Goal: Information Seeking & Learning: Learn about a topic

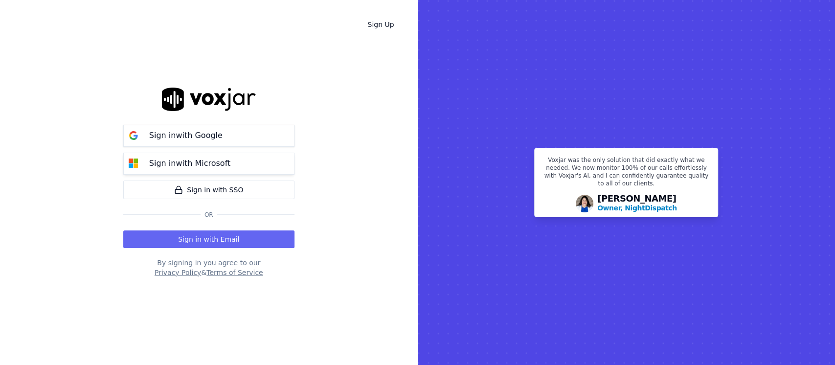
click at [212, 168] on p "Sign in with Microsoft" at bounding box center [189, 164] width 81 height 12
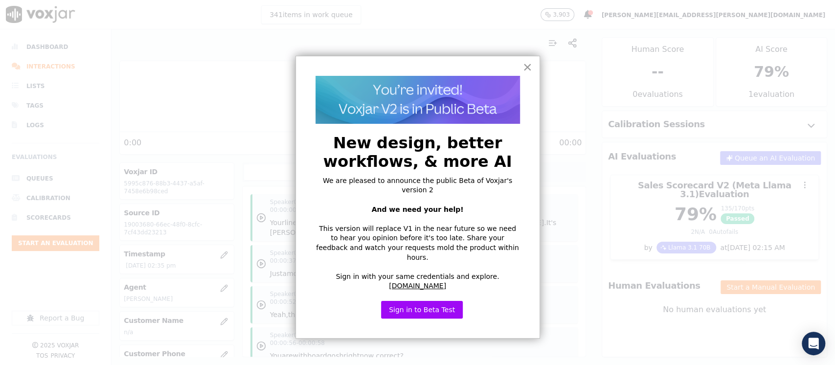
click at [527, 68] on button "×" at bounding box center [527, 67] width 9 height 16
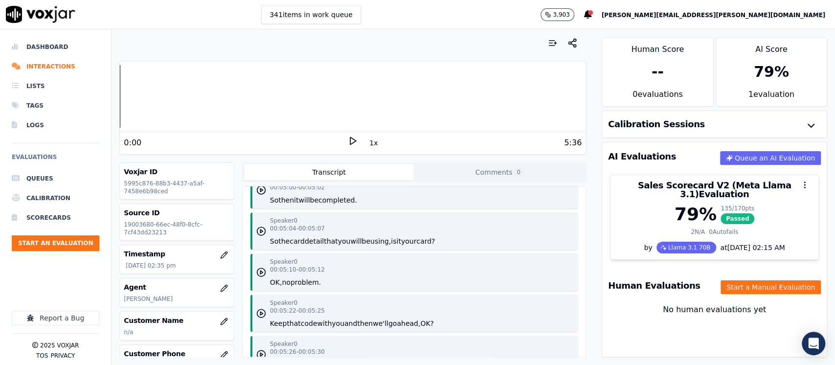
scroll to position [1435, 0]
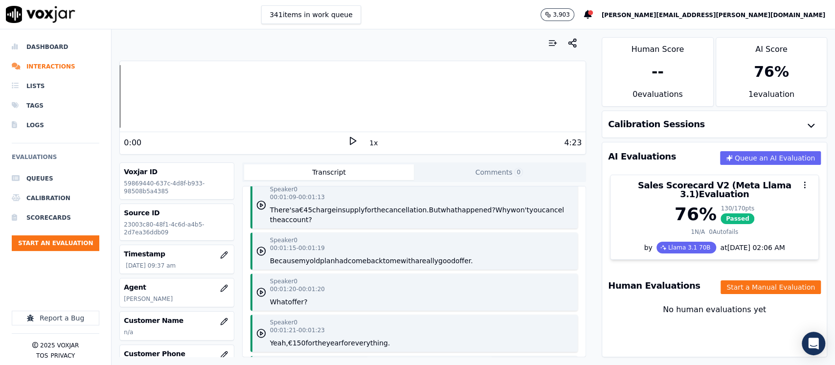
scroll to position [783, 0]
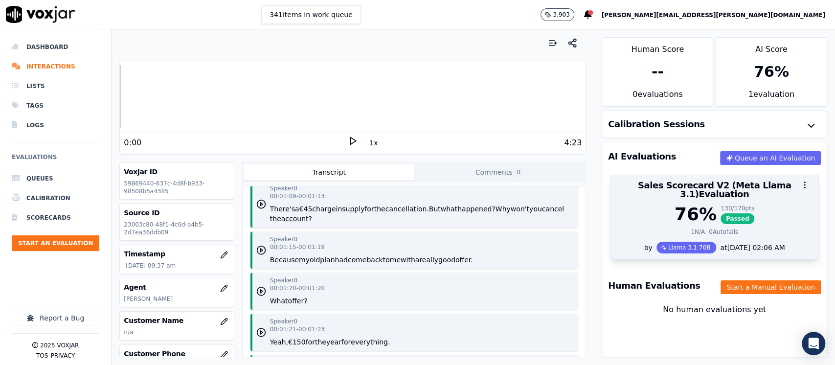
click at [689, 206] on div "76 %" at bounding box center [696, 215] width 42 height 20
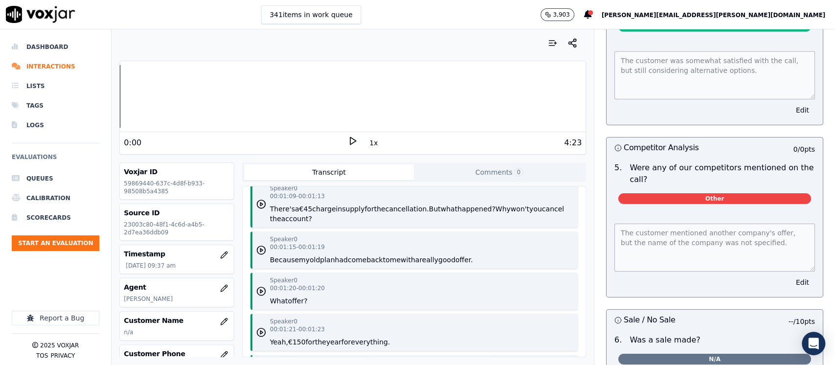
click at [366, 256] on button "back" at bounding box center [374, 260] width 16 height 10
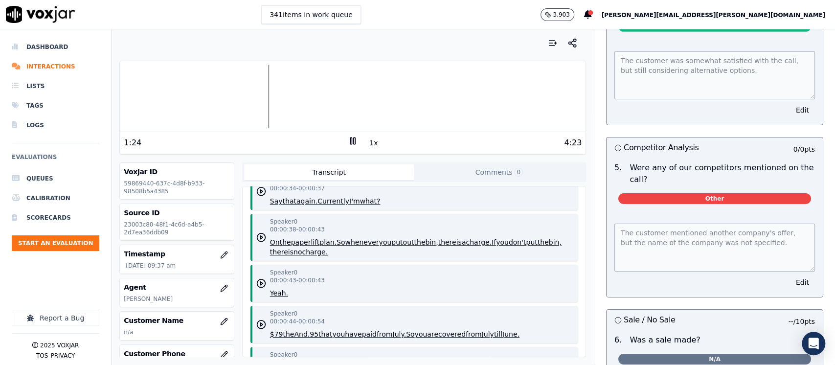
scroll to position [391, 0]
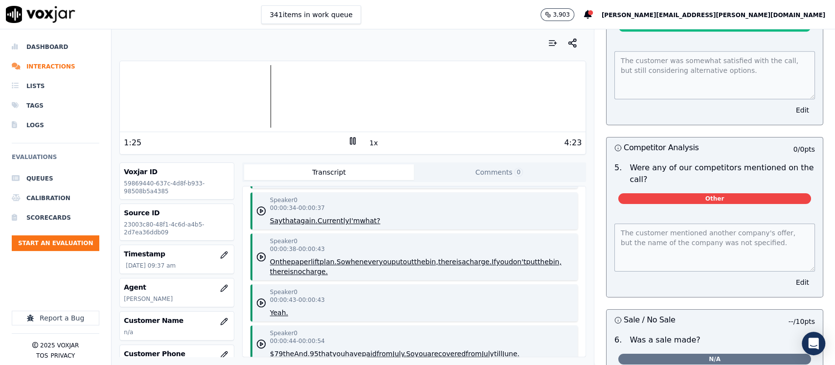
click at [409, 237] on div "Speaker 0 00:00:38 - 00:00:43 On the paper lift plan. So whenever you put out t…" at bounding box center [422, 256] width 304 height 39
click at [259, 252] on icon "button" at bounding box center [261, 257] width 10 height 10
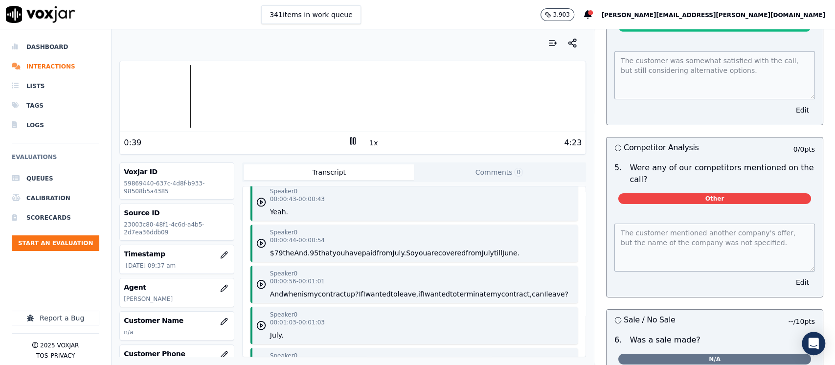
scroll to position [522, 0]
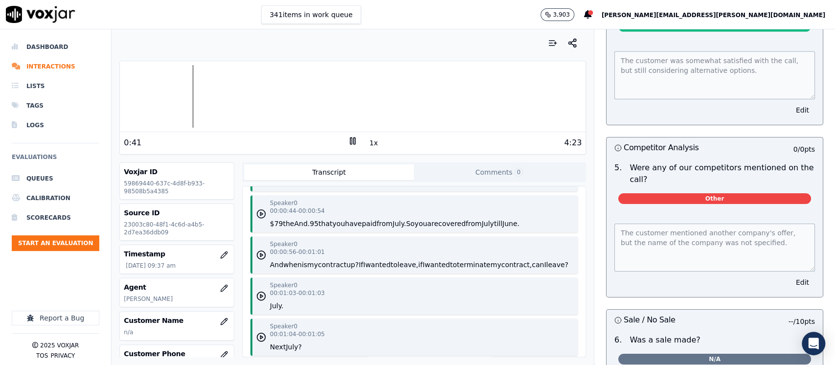
click at [260, 210] on circle "button" at bounding box center [261, 214] width 8 height 8
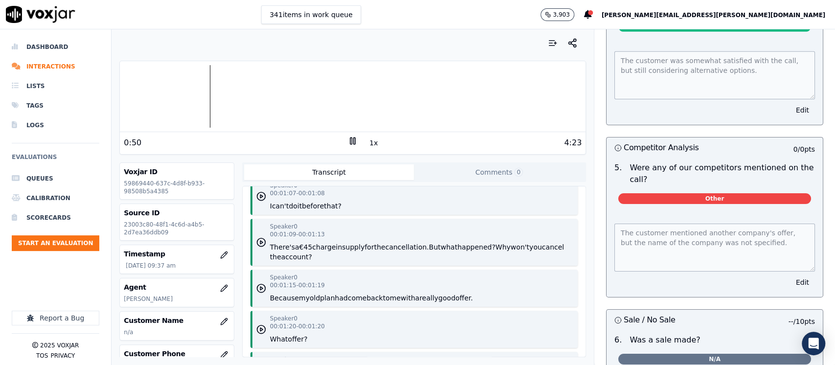
scroll to position [783, 0]
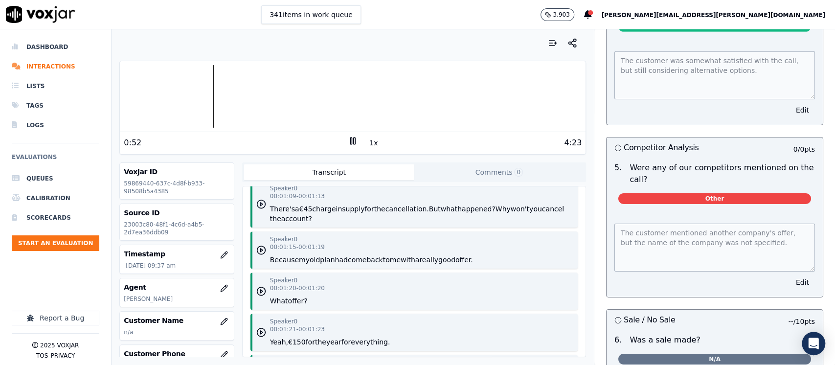
click at [260, 203] on icon "button" at bounding box center [261, 204] width 10 height 10
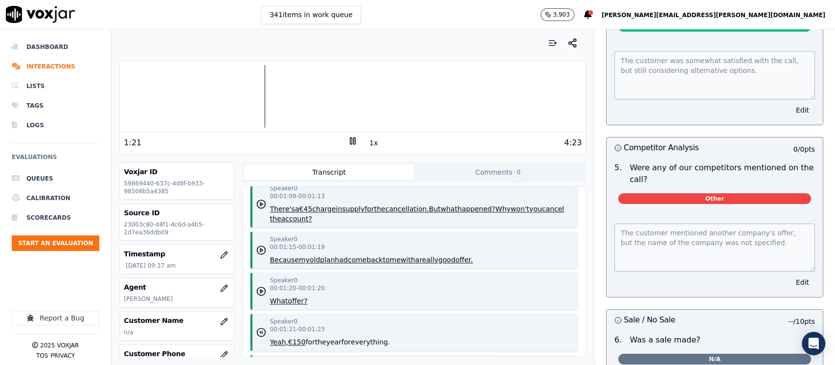
click at [348, 144] on icon at bounding box center [353, 141] width 10 height 10
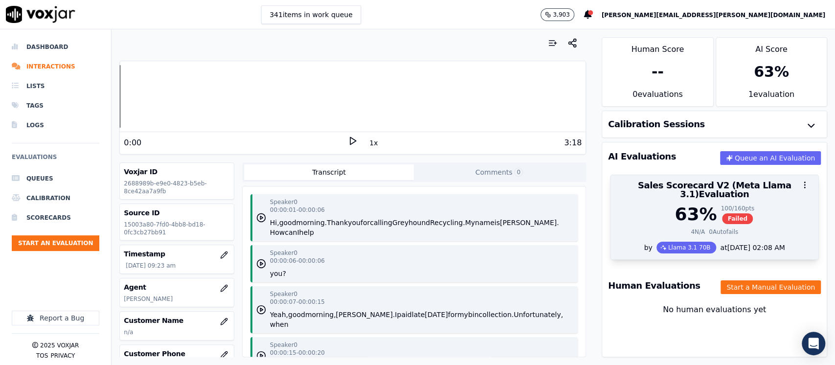
click at [662, 228] on div "4 N/A 0 Autofails" at bounding box center [715, 232] width 196 height 8
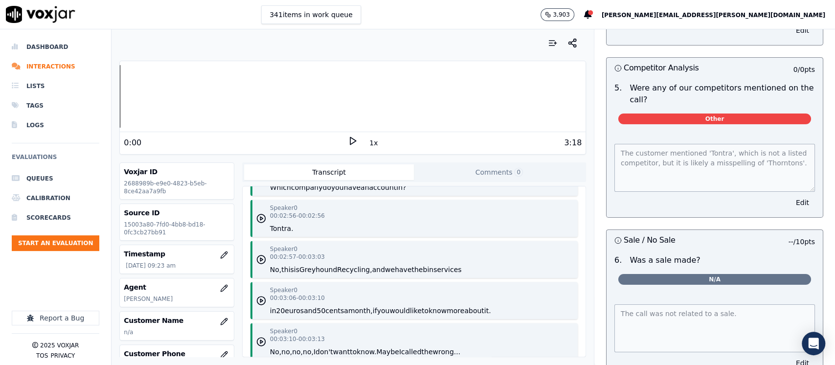
scroll to position [1239, 0]
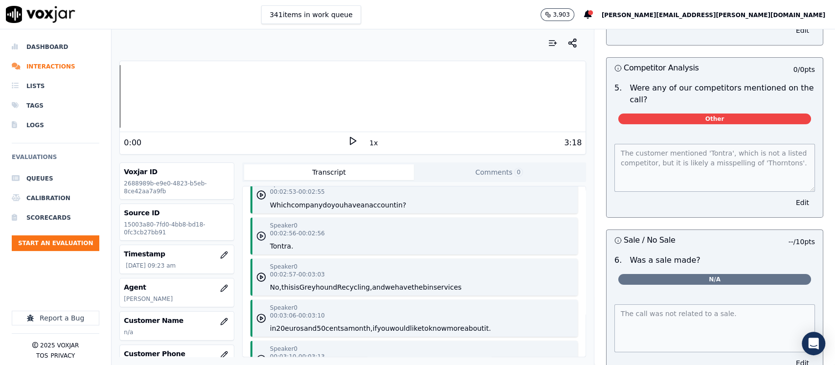
click at [256, 241] on icon "button" at bounding box center [261, 236] width 10 height 10
click at [344, 209] on button "have" at bounding box center [352, 205] width 17 height 10
click at [350, 140] on rect at bounding box center [350, 140] width 1 height 6
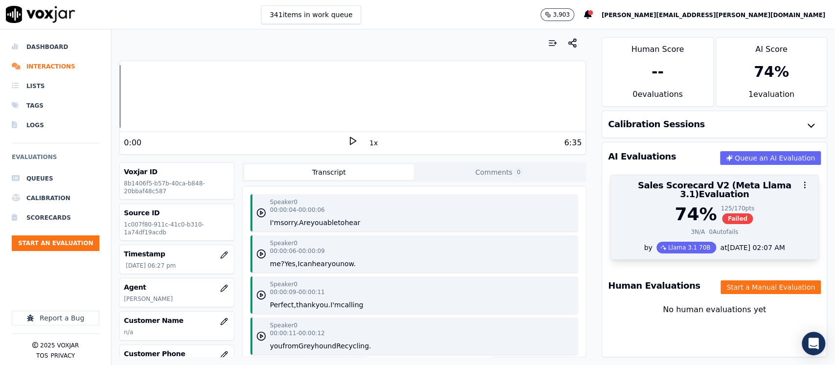
click at [648, 213] on div "74 % 125 / 170 pts Failed" at bounding box center [715, 215] width 196 height 20
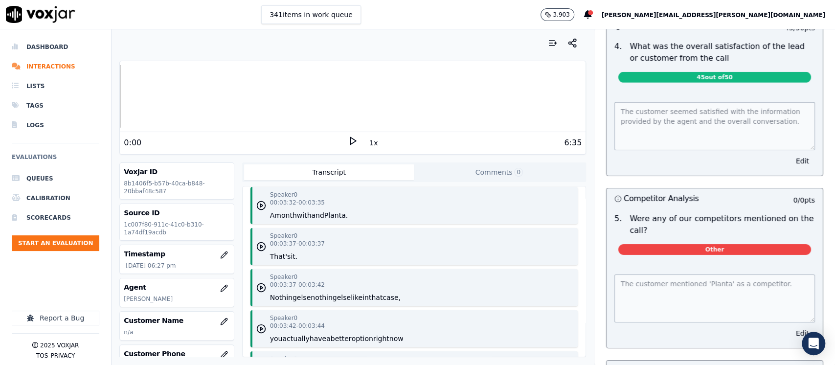
scroll to position [2479, 0]
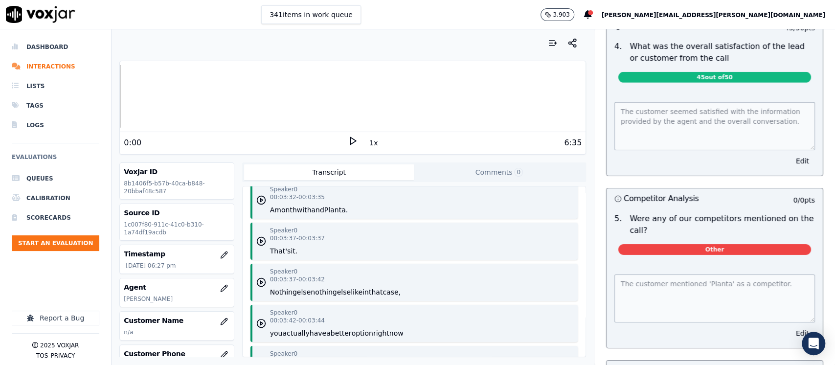
click at [325, 207] on button "Planta." at bounding box center [335, 210] width 23 height 10
click at [350, 139] on rect at bounding box center [350, 140] width 1 height 6
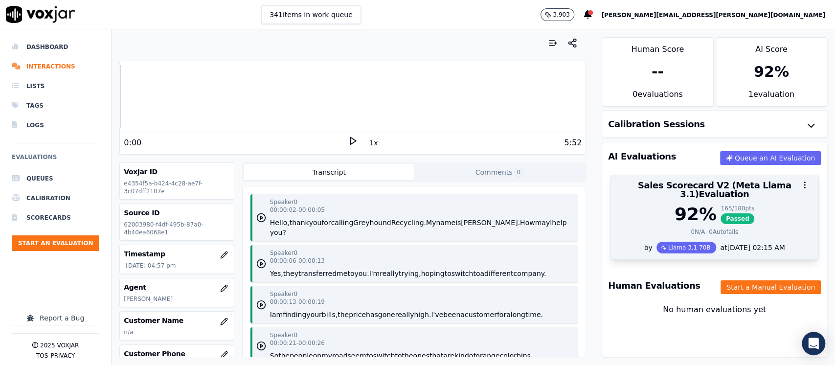
click at [709, 228] on div "0 Autofails" at bounding box center [723, 232] width 29 height 8
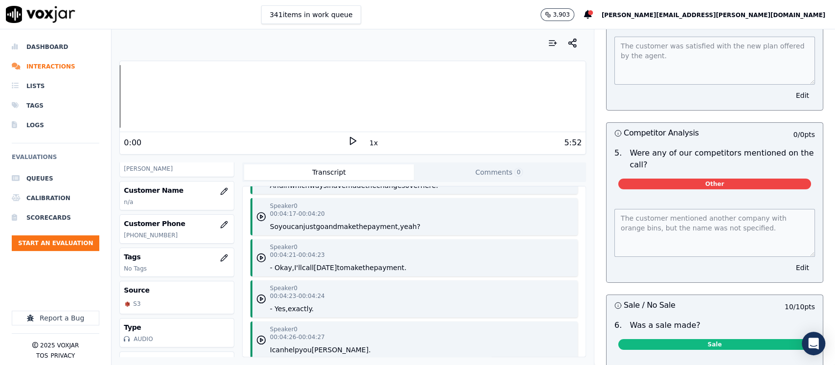
scroll to position [2218, 0]
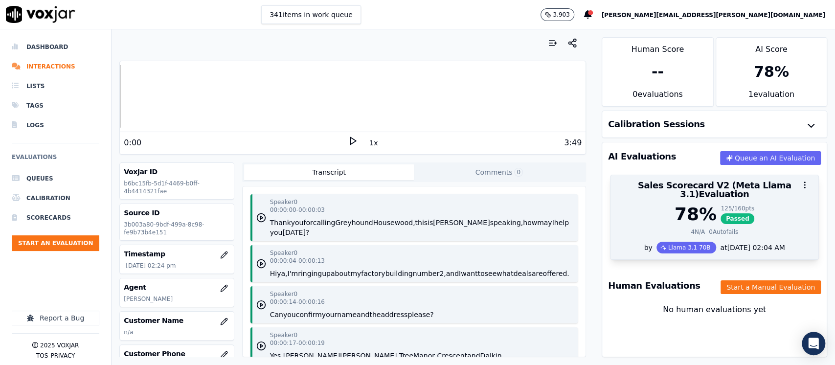
click at [666, 230] on div "78 % 125 / 160 pts Passed 4 N/A 0 Autofails" at bounding box center [715, 223] width 208 height 37
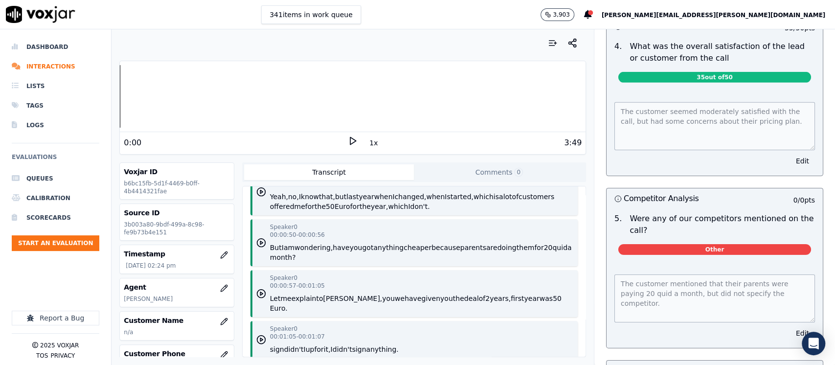
scroll to position [391, 0]
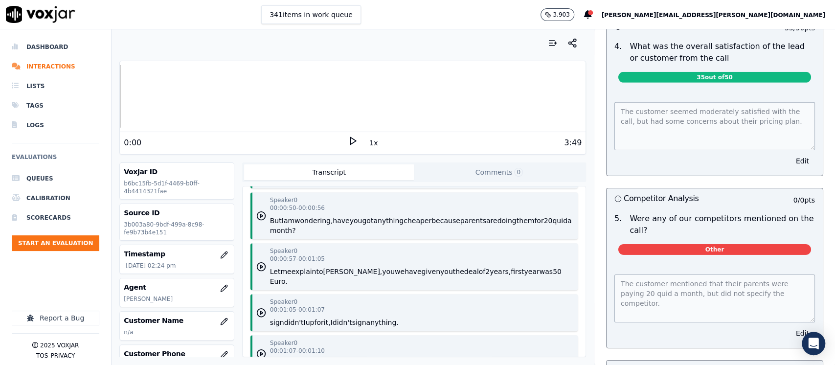
click at [364, 226] on button "got" at bounding box center [367, 221] width 11 height 10
click at [341, 142] on div "0:57 1x 3:49" at bounding box center [353, 142] width 466 height 21
click at [354, 139] on rect at bounding box center [354, 140] width 1 height 6
